Goal: Task Accomplishment & Management: Use online tool/utility

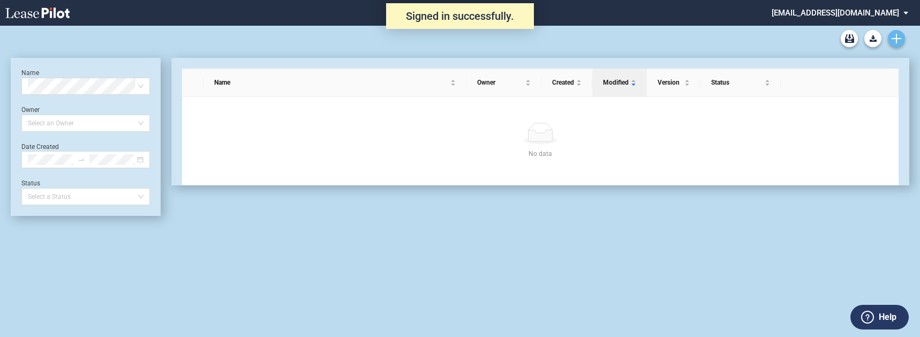
click at [900, 41] on icon "Create new document" at bounding box center [897, 39] width 10 height 10
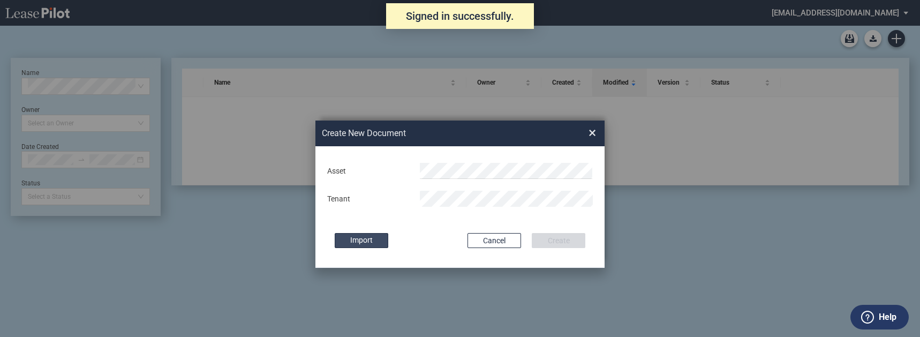
click at [345, 241] on label "Import" at bounding box center [362, 240] width 54 height 15
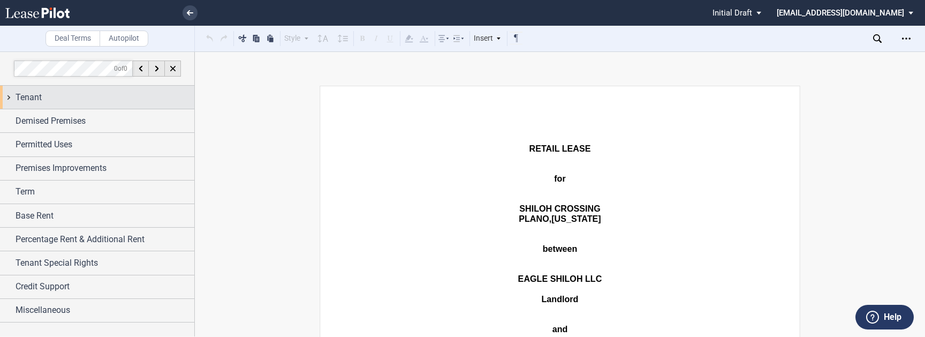
click at [56, 95] on div "Tenant" at bounding box center [105, 97] width 179 height 13
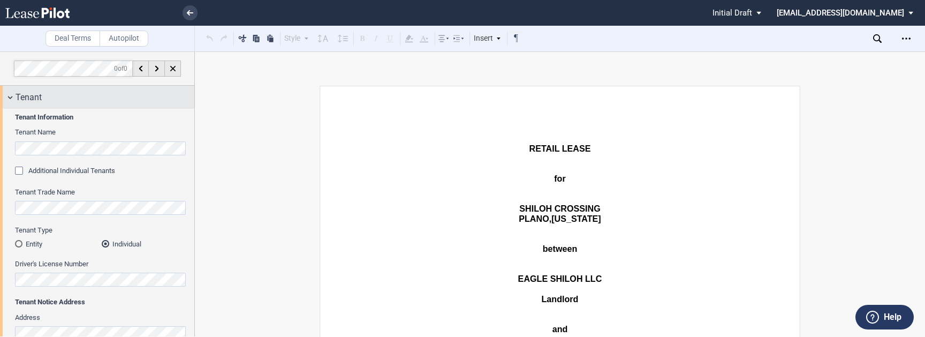
click at [54, 95] on div "Tenant" at bounding box center [105, 97] width 179 height 13
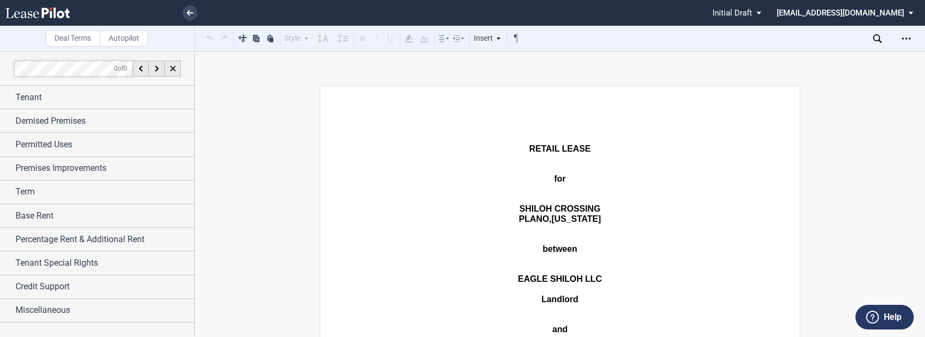
click at [25, 16] on use at bounding box center [37, 12] width 64 height 11
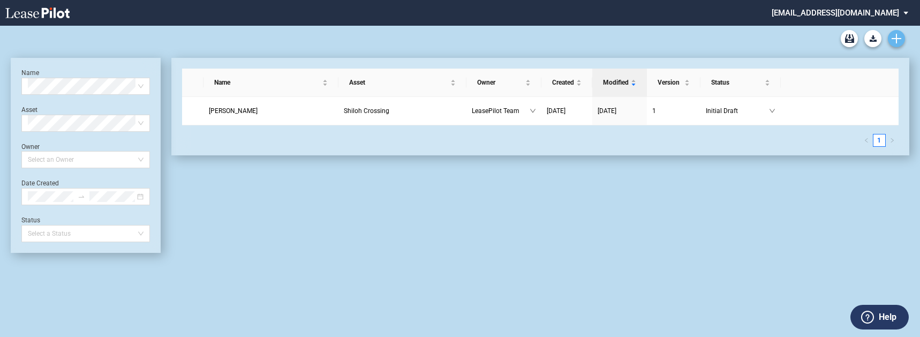
click at [895, 39] on icon "Create new document" at bounding box center [897, 39] width 10 height 10
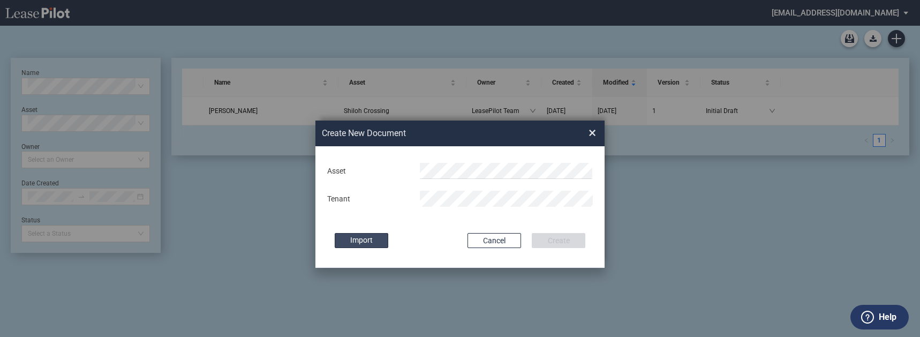
click at [382, 235] on label "Import" at bounding box center [362, 240] width 54 height 15
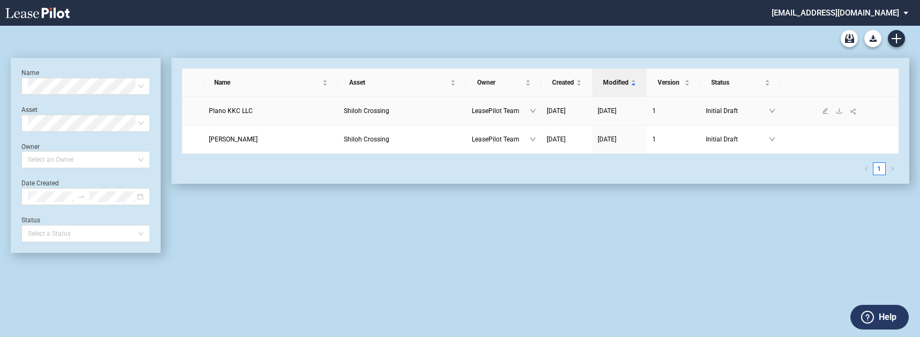
click at [502, 111] on span "LeasePilot Team" at bounding box center [501, 110] width 58 height 11
click at [499, 144] on link "[PERSON_NAME]" at bounding box center [499, 145] width 49 height 7
click at [483, 138] on span "LeasePilot Team" at bounding box center [501, 139] width 58 height 11
click at [487, 171] on link "[PERSON_NAME]" at bounding box center [499, 174] width 49 height 7
click at [382, 233] on div "Name Asset Owner Created Modified Version Status Plano KKC LLC Shiloh Crossing …" at bounding box center [535, 155] width 749 height 195
